Goal: Task Accomplishment & Management: Use online tool/utility

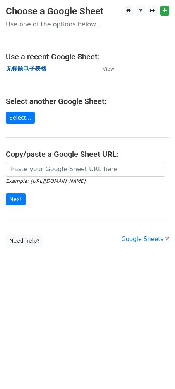
click at [38, 70] on strong "无标题电子表格" at bounding box center [26, 68] width 41 height 7
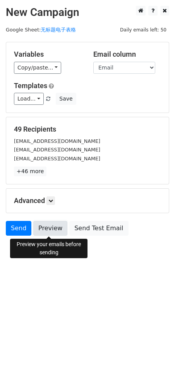
click at [52, 230] on link "Preview" at bounding box center [50, 228] width 34 height 15
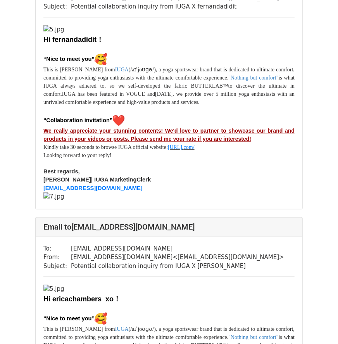
scroll to position [12300, 0]
